Goal: Task Accomplishment & Management: Manage account settings

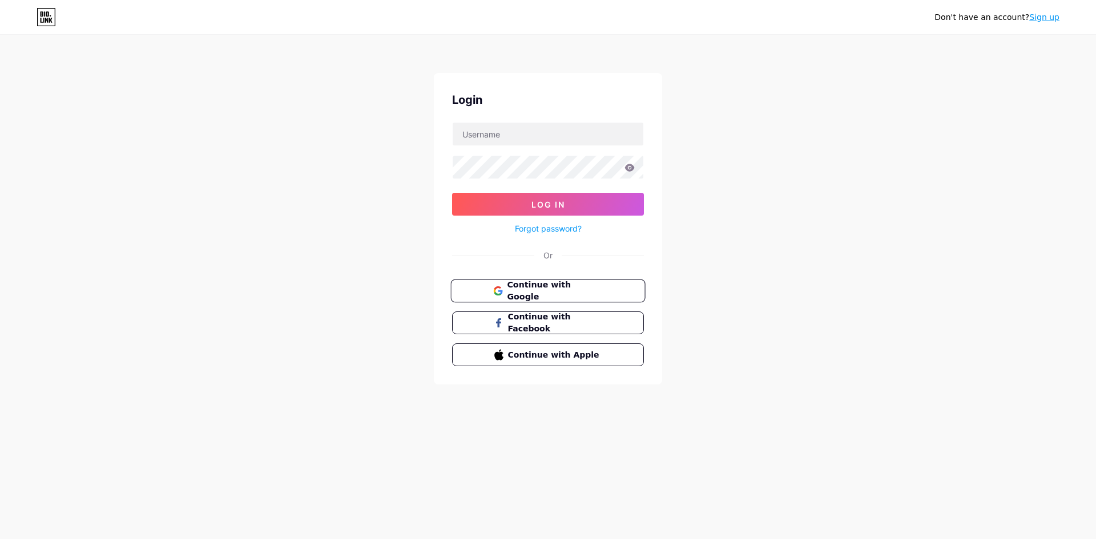
click at [616, 291] on button "Continue with Google" at bounding box center [547, 291] width 195 height 23
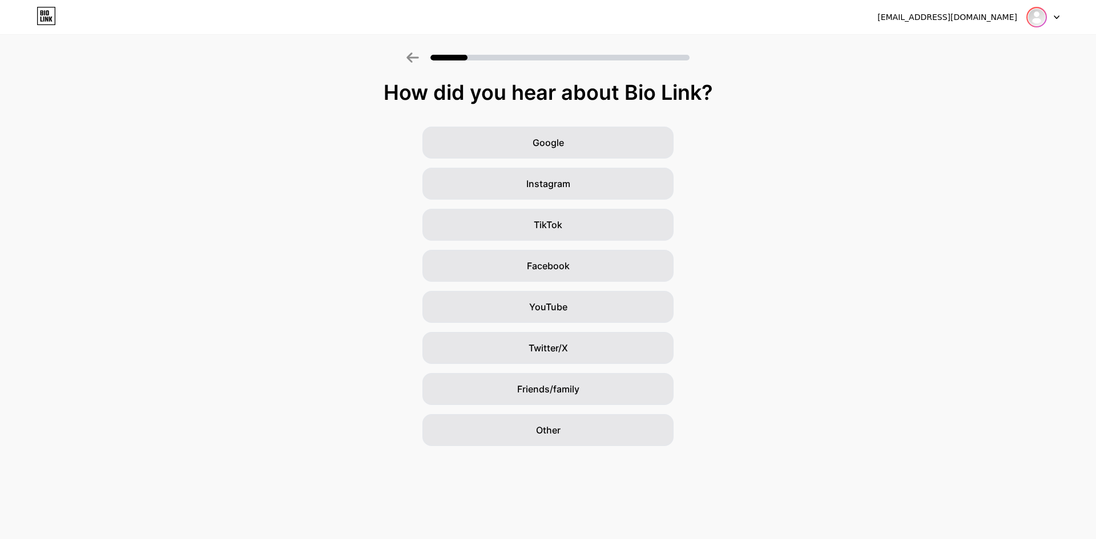
click at [1034, 19] on img at bounding box center [1037, 17] width 18 height 18
click at [986, 39] on li "Logout" at bounding box center [988, 46] width 142 height 31
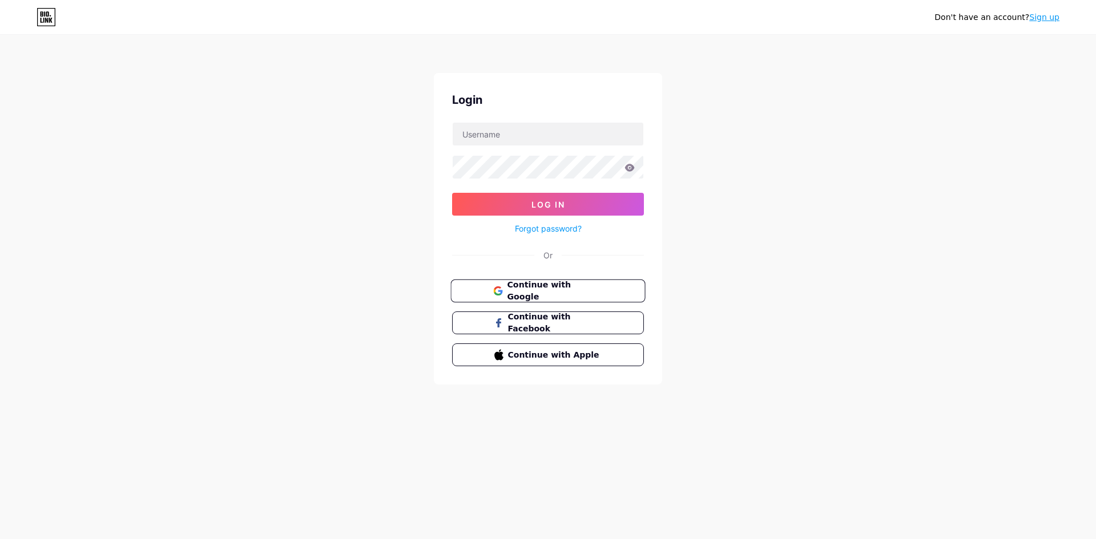
click at [477, 295] on button "Continue with Google" at bounding box center [547, 291] width 195 height 23
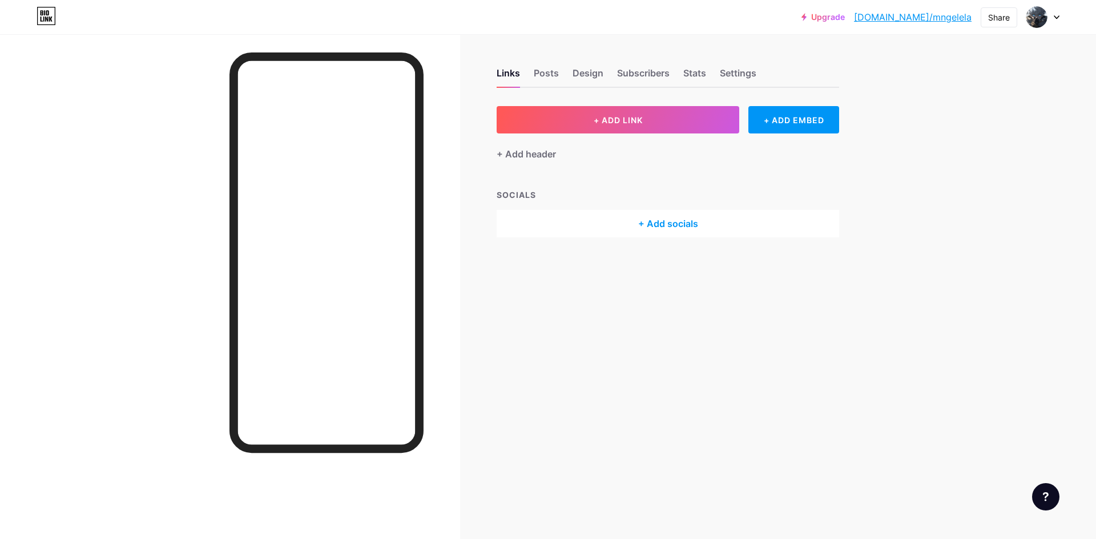
drag, startPoint x: 160, startPoint y: 122, endPoint x: 174, endPoint y: 128, distance: 14.3
drag, startPoint x: 174, startPoint y: 128, endPoint x: 175, endPoint y: 67, distance: 60.5
click at [175, 67] on div at bounding box center [230, 303] width 460 height 539
click at [942, 22] on link "bio.link/mngelela" at bounding box center [913, 17] width 118 height 14
